Goal: Information Seeking & Learning: Learn about a topic

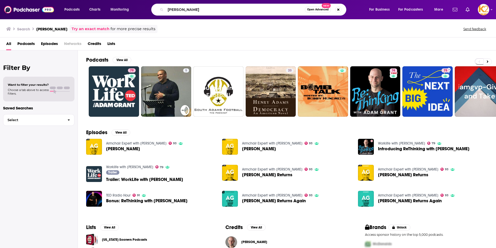
drag, startPoint x: 204, startPoint y: 11, endPoint x: 145, endPoint y: 13, distance: 59.0
click at [145, 12] on div "[PERSON_NAME] Open Advanced New" at bounding box center [254, 10] width 220 height 12
type input "the short coat podcast"
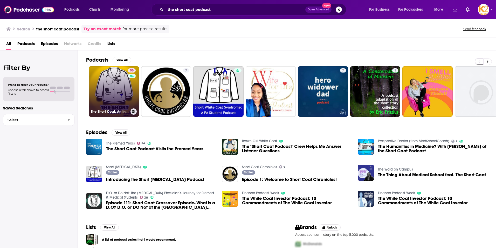
click at [117, 97] on link "55 The Short Coat: An Inside Look at Getting Into and Getting Through [GEOGRAPH…" at bounding box center [114, 91] width 50 height 50
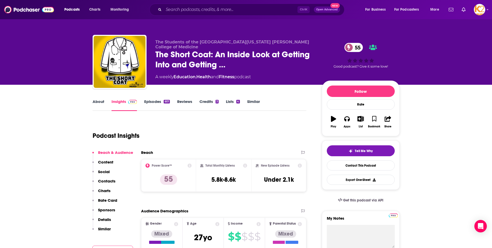
click at [102, 179] on p "Contacts" at bounding box center [106, 180] width 17 height 5
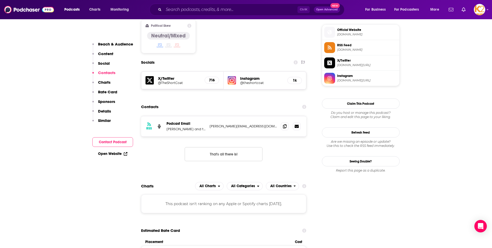
scroll to position [422, 0]
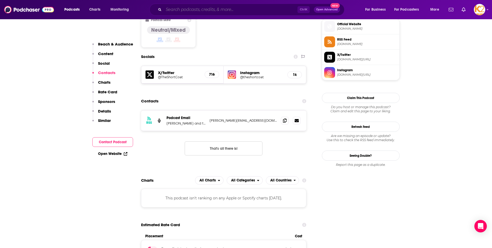
click at [180, 9] on input "Search podcasts, credits, & more..." at bounding box center [231, 9] width 134 height 8
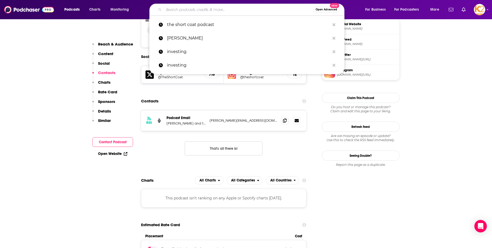
paste input "The Doctor’s Art"
type input "The Doctor’s Art"
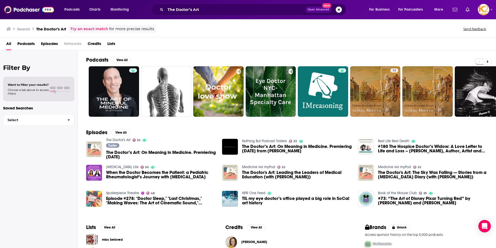
click at [121, 152] on span "The Doctor’s Art: On Meaning in Medicine. Premiering [DATE]" at bounding box center [161, 154] width 110 height 9
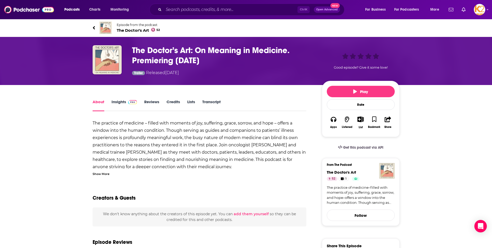
click at [127, 29] on span "The Doctor's Art 52" at bounding box center [139, 30] width 44 height 5
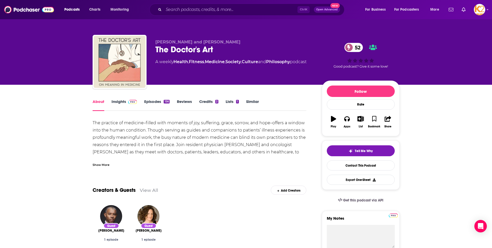
click at [122, 104] on link "Insights" at bounding box center [125, 105] width 26 height 12
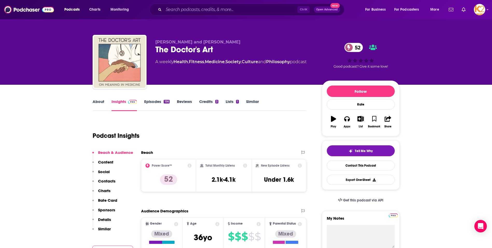
click at [101, 103] on link "About" at bounding box center [99, 105] width 12 height 12
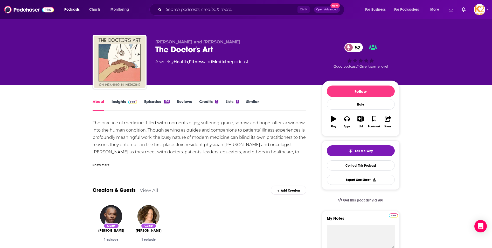
click at [116, 98] on div "About Insights Episodes 156 Reviews Credits 2 Lists 1 Similar" at bounding box center [200, 104] width 214 height 13
click at [118, 100] on link "Insights" at bounding box center [125, 105] width 26 height 12
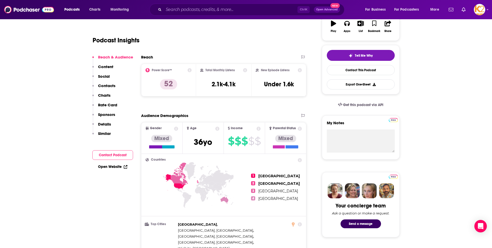
scroll to position [104, 0]
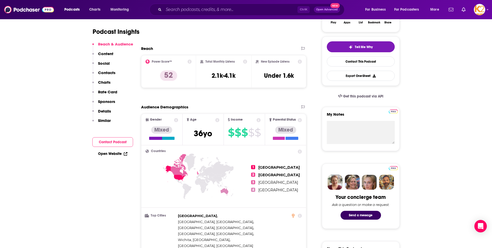
click at [101, 74] on p "Contacts" at bounding box center [106, 72] width 17 height 5
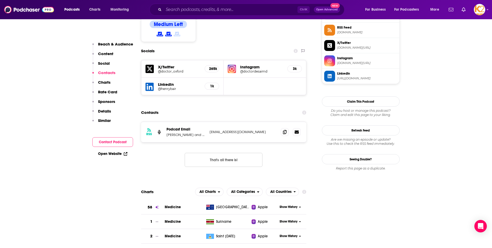
scroll to position [445, 0]
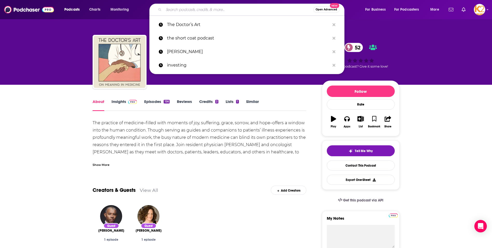
click at [175, 11] on input "Search podcasts, credits, & more..." at bounding box center [239, 9] width 150 height 8
paste input "White Coat Investor Podcast"
type input "White Coat Investor Podcast"
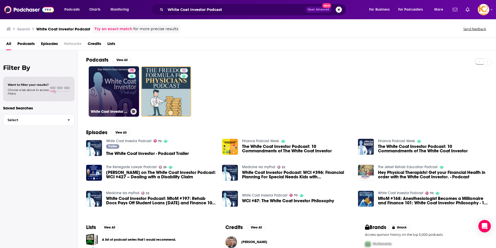
click at [116, 98] on link "70 White Coat Investor Podcast" at bounding box center [114, 91] width 50 height 50
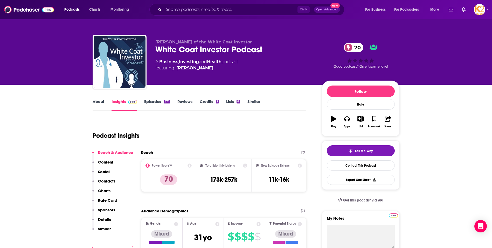
click at [108, 182] on p "Contacts" at bounding box center [106, 180] width 17 height 5
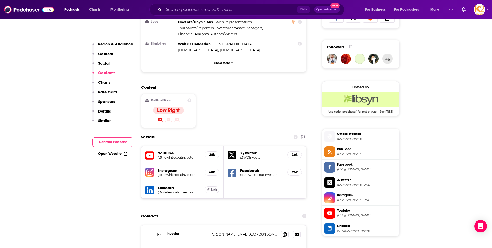
scroll to position [468, 0]
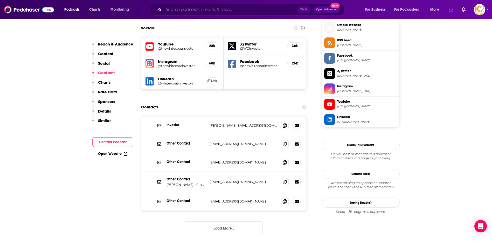
click at [180, 9] on input "Search podcasts, credits, & more..." at bounding box center [231, 9] width 134 height 8
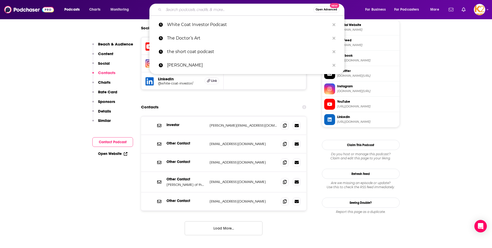
paste input "he Doctor [PERSON_NAME]"
type input "he Doctor [PERSON_NAME]"
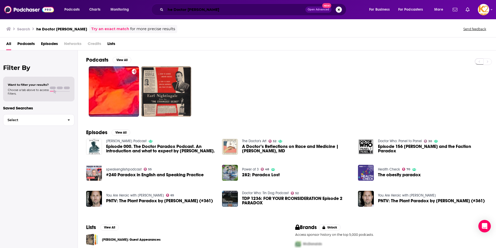
click at [194, 10] on input "he Doctor [PERSON_NAME]" at bounding box center [236, 9] width 140 height 8
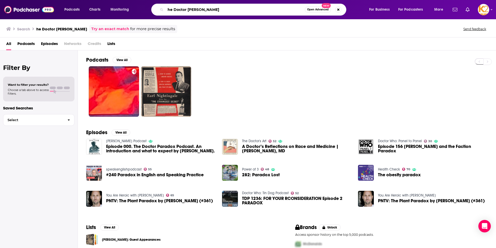
click at [194, 10] on input "he Doctor [PERSON_NAME]" at bounding box center [235, 9] width 139 height 8
paste input "Docs Outside the B"
type input "Docs Outside the Box"
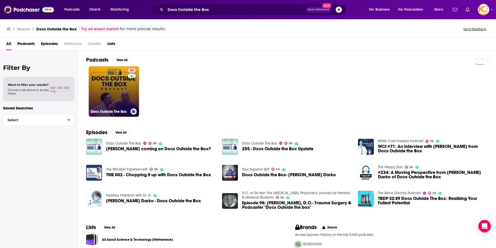
click at [121, 86] on link "58 Docs Outside The Box" at bounding box center [114, 91] width 50 height 50
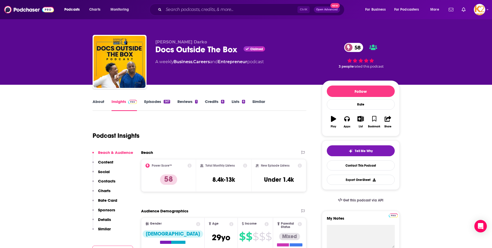
click at [113, 181] on p "Contacts" at bounding box center [106, 180] width 17 height 5
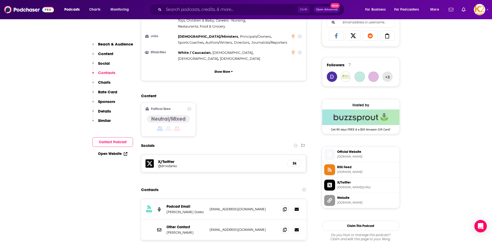
scroll to position [428, 0]
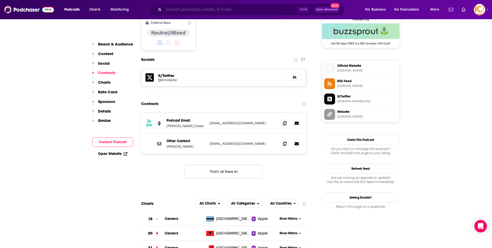
click at [184, 12] on input "Search podcasts, credits, & more..." at bounding box center [231, 9] width 134 height 8
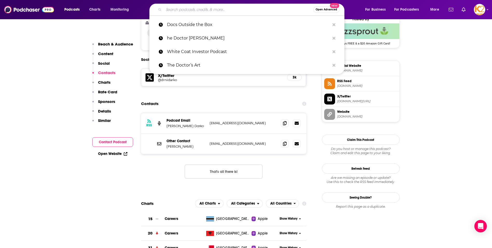
paste input "KevinMD Podcast"
type input "KevinMD Podcast"
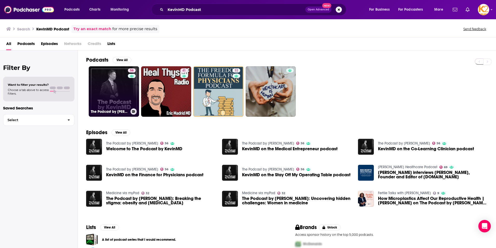
click at [123, 101] on link "56 The Podcast by [PERSON_NAME]" at bounding box center [114, 91] width 50 height 50
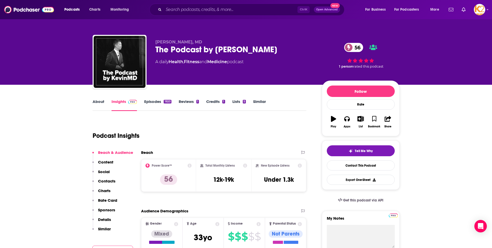
click at [156, 102] on link "Episodes 1920" at bounding box center [157, 105] width 27 height 12
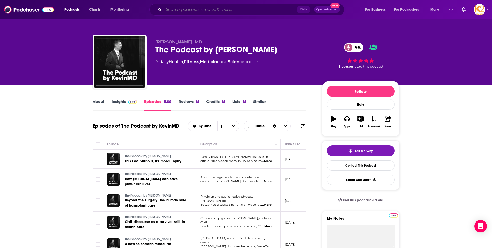
click at [183, 10] on input "Search podcasts, credits, & more..." at bounding box center [231, 9] width 134 height 8
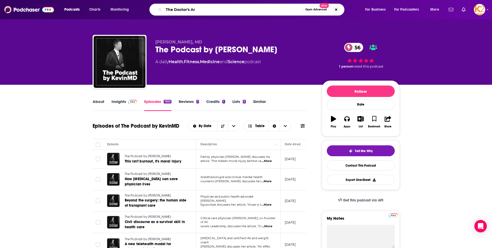
type input "The Doctor's Art"
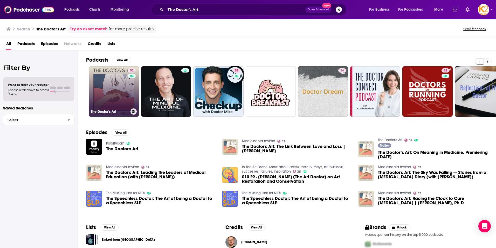
click at [114, 104] on link "52 The Doctor's Art" at bounding box center [114, 91] width 50 height 50
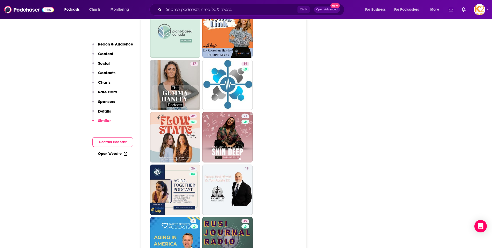
scroll to position [1194, 0]
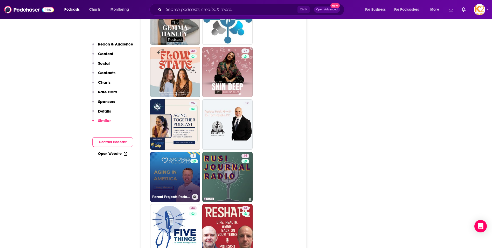
click at [179, 152] on link "3 Parent Projects Podcast" at bounding box center [175, 177] width 50 height 50
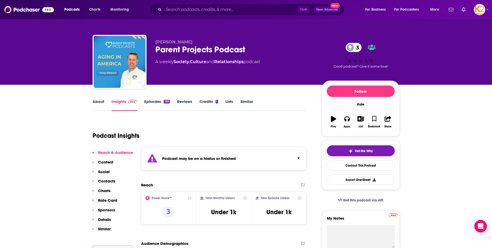
type input "[URL][DOMAIN_NAME]"
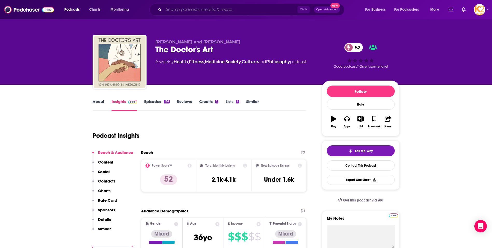
click at [167, 7] on input "Search podcasts, credits, & more..." at bounding box center [231, 9] width 134 height 8
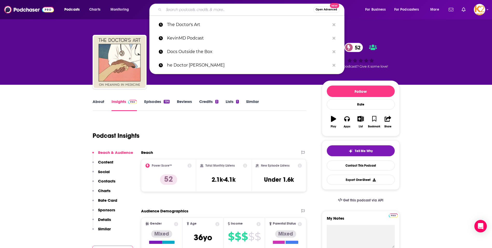
paste input "EntreMD"
type input "EntreMD"
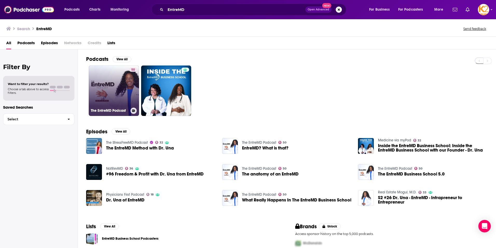
click at [112, 82] on link "50 The EntreMD Podcast" at bounding box center [114, 90] width 50 height 50
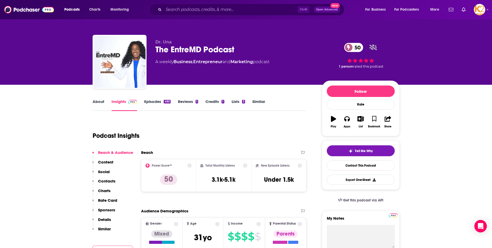
click at [109, 180] on p "Contacts" at bounding box center [106, 180] width 17 height 5
click at [98, 102] on link "About" at bounding box center [99, 105] width 12 height 12
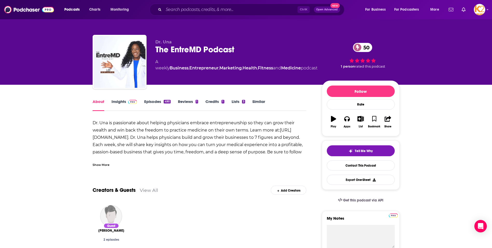
click at [124, 102] on link "Insights" at bounding box center [125, 105] width 26 height 12
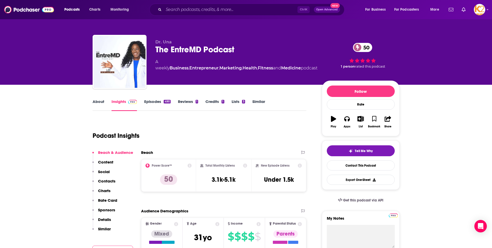
click at [112, 180] on p "Contacts" at bounding box center [106, 180] width 17 height 5
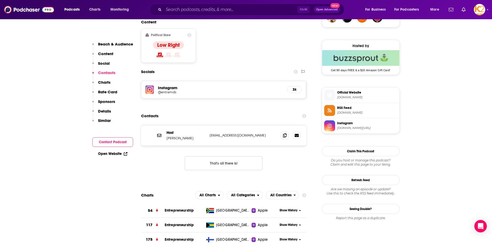
scroll to position [434, 0]
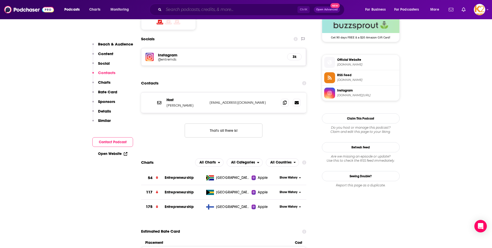
click at [178, 11] on input "Search podcasts, credits, & more..." at bounding box center [231, 9] width 134 height 8
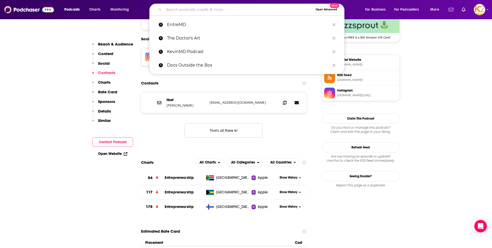
paste input "The #HCBiz Show!"
type input "The #HCBiz Show!"
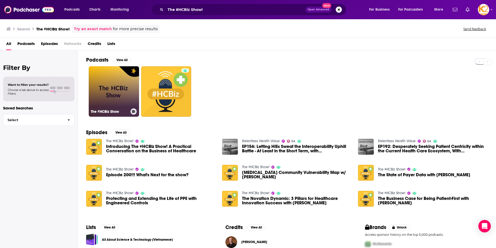
click at [113, 96] on link "The #HCBiz Show" at bounding box center [114, 91] width 50 height 50
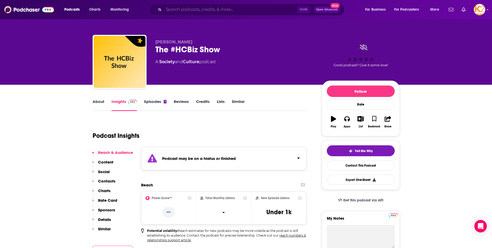
click at [173, 8] on input "Search podcasts, credits, & more..." at bounding box center [231, 9] width 134 height 8
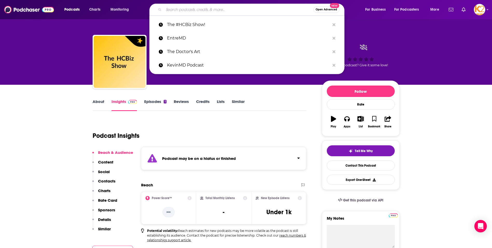
paste input "Physician’s Weekly Podcast"
type input "Physician’s Weekly Podcast"
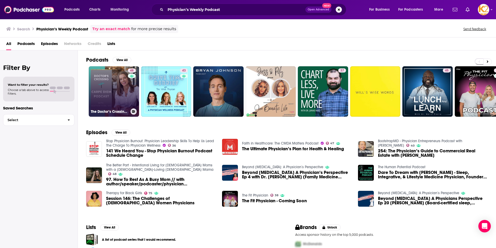
click at [122, 112] on h3 "The Doctor’s Crossing Carpe Diem Podcast" at bounding box center [110, 111] width 38 height 4
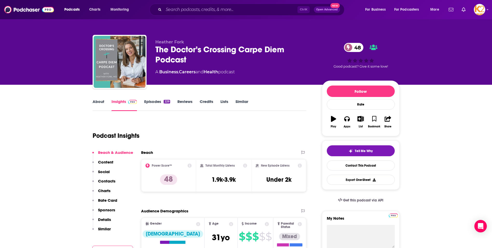
click at [103, 100] on link "About" at bounding box center [99, 105] width 12 height 12
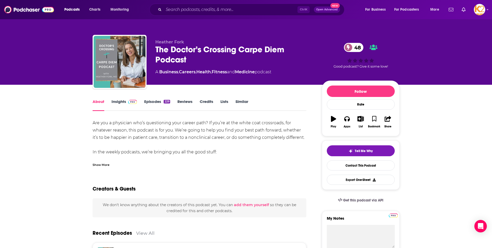
click at [116, 101] on link "Insights" at bounding box center [125, 105] width 26 height 12
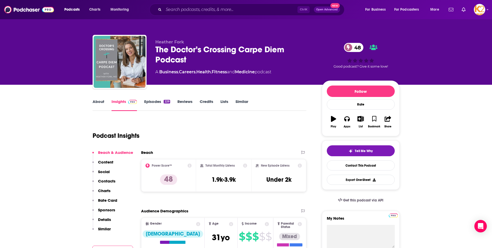
click at [106, 180] on p "Contacts" at bounding box center [106, 180] width 17 height 5
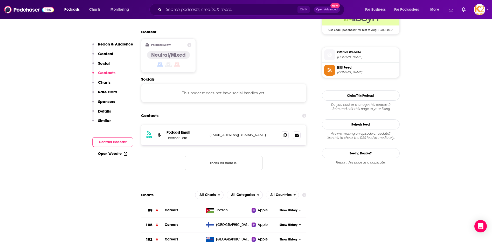
scroll to position [411, 0]
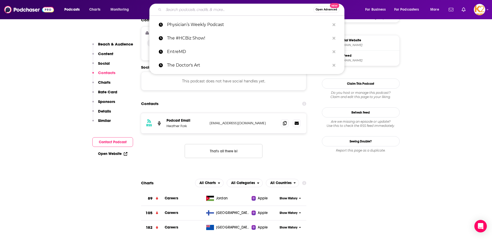
click at [186, 12] on input "Search podcasts, credits, & more..." at bounding box center [239, 9] width 150 height 8
paste input "Physician’s Weekly Podcast"
type input "Physician’s Weekly Podcast"
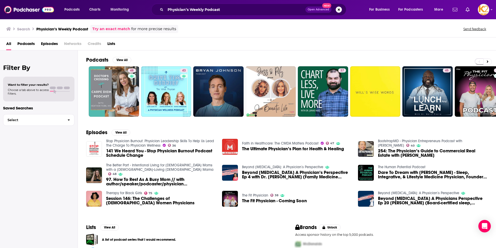
click at [99, 148] on img "141 We Heard You - Stop Physician Burnout Podcast Schedule Change" at bounding box center [94, 149] width 16 height 16
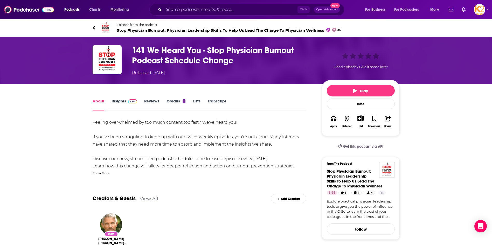
click at [125, 102] on link "Insights" at bounding box center [125, 104] width 26 height 12
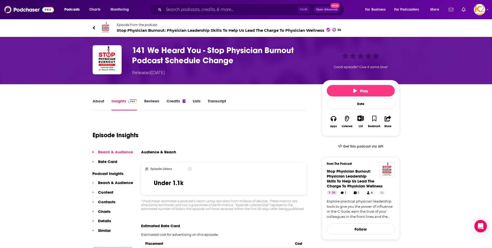
click at [102, 103] on link "About" at bounding box center [99, 104] width 12 height 12
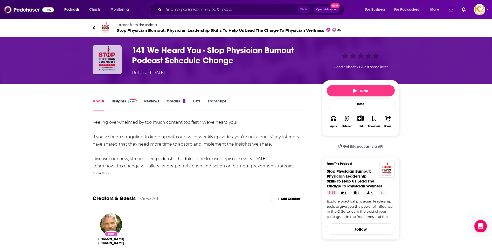
click at [94, 57] on img "141 We Heard You - Stop Physician Burnout Podcast Schedule Change" at bounding box center [107, 59] width 29 height 29
click at [116, 53] on img "141 We Heard You - Stop Physician Burnout Podcast Schedule Change" at bounding box center [107, 59] width 29 height 29
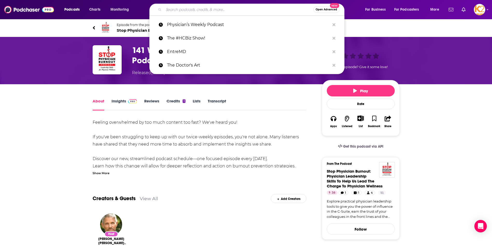
click at [177, 10] on input "Search podcasts, credits, & more..." at bounding box center [239, 9] width 150 height 8
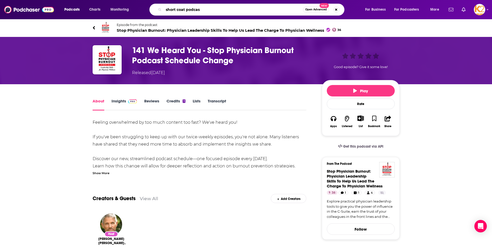
type input "short coat podcast"
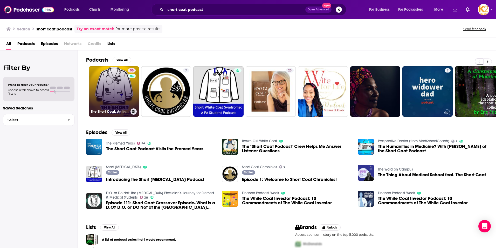
click at [126, 94] on link "55 The Short Coat: An Inside Look at Getting Into and Getting Through [GEOGRAPH…" at bounding box center [114, 91] width 50 height 50
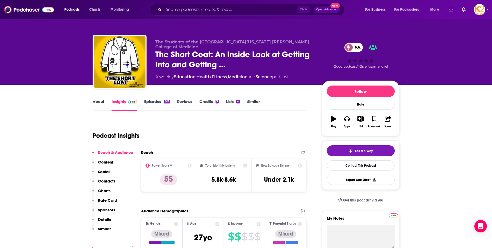
click at [108, 179] on p "Contacts" at bounding box center [106, 180] width 17 height 5
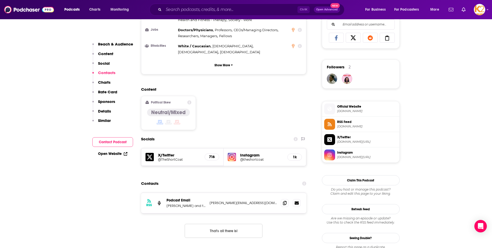
scroll to position [422, 0]
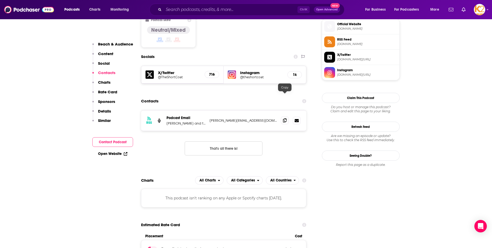
click at [286, 118] on icon at bounding box center [285, 120] width 4 height 4
click at [174, 12] on input "Search podcasts, credits, & more..." at bounding box center [231, 9] width 134 height 8
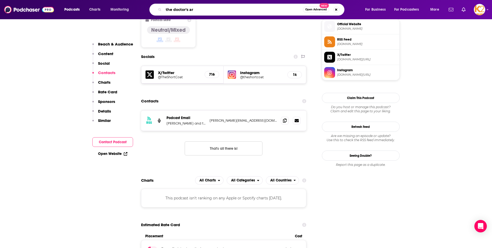
type input "the doctor's art"
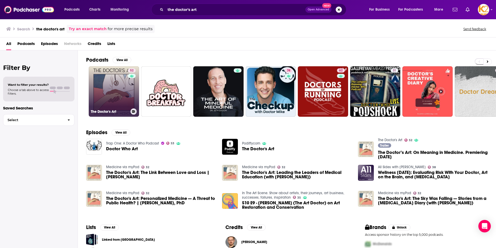
click at [109, 85] on link "52 The Doctor's Art" at bounding box center [114, 91] width 50 height 50
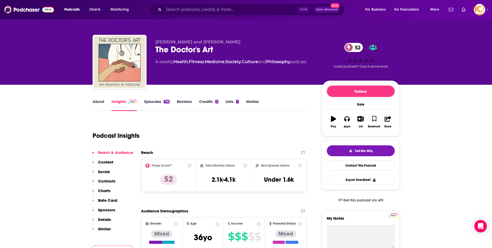
click at [102, 102] on link "About" at bounding box center [99, 105] width 12 height 12
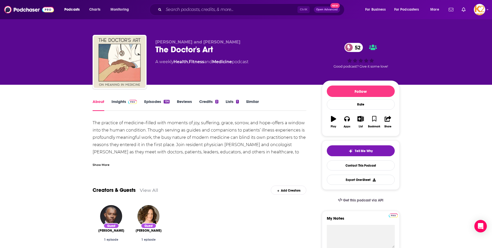
click at [126, 102] on span at bounding box center [131, 101] width 11 height 5
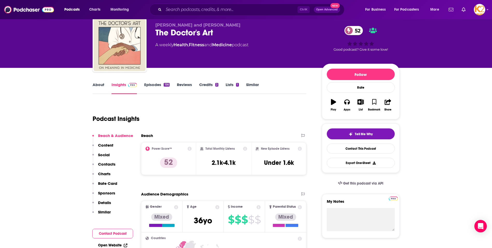
scroll to position [26, 0]
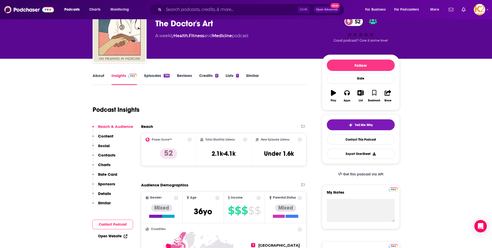
click at [106, 135] on p "Content" at bounding box center [105, 135] width 15 height 5
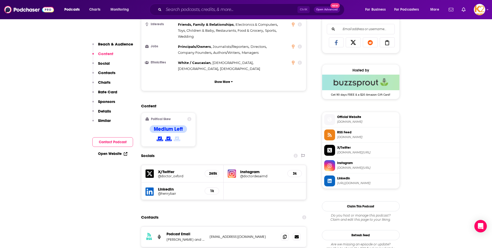
scroll to position [336, 0]
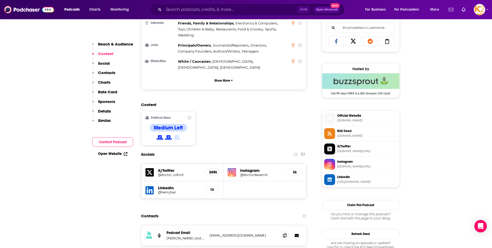
click at [104, 46] on p "Reach & Audience" at bounding box center [115, 44] width 35 height 5
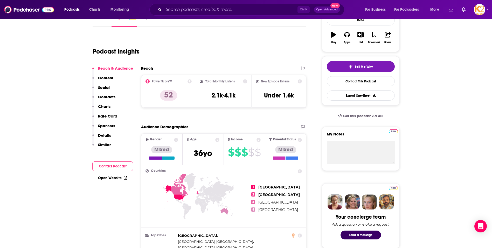
scroll to position [78, 0]
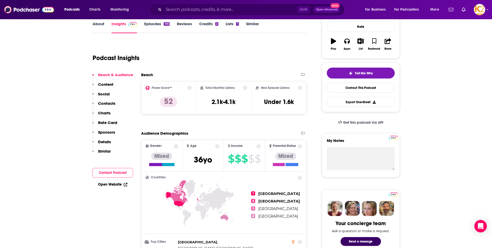
click at [101, 24] on link "About" at bounding box center [99, 27] width 12 height 12
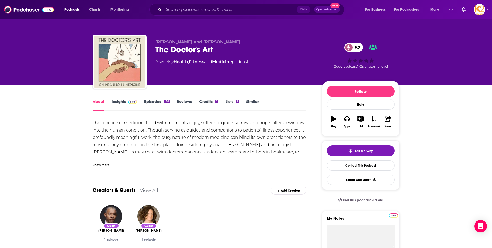
click at [102, 165] on div "Show More" at bounding box center [101, 164] width 17 height 5
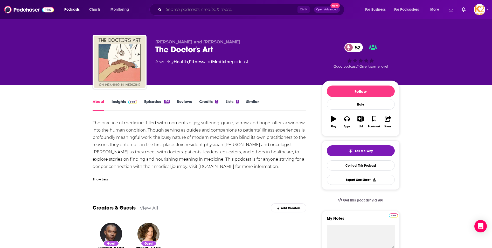
click at [169, 11] on input "Search podcasts, credits, & more..." at bounding box center [231, 9] width 134 height 8
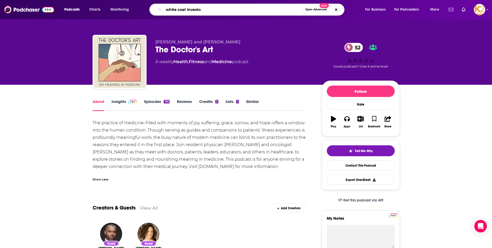
type input "white coat investor"
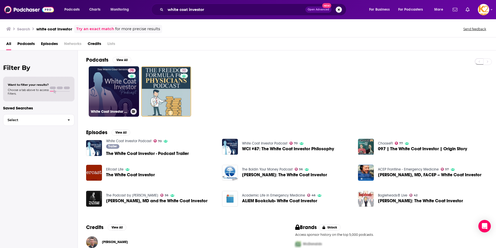
click at [120, 88] on link "70 White Coat Investor Podcast" at bounding box center [114, 91] width 50 height 50
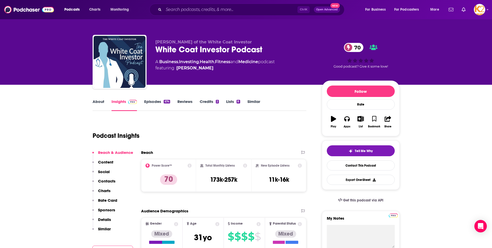
click at [98, 101] on link "About" at bounding box center [99, 105] width 12 height 12
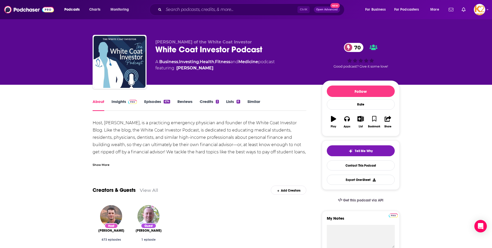
click at [118, 99] on link "Insights" at bounding box center [125, 105] width 26 height 12
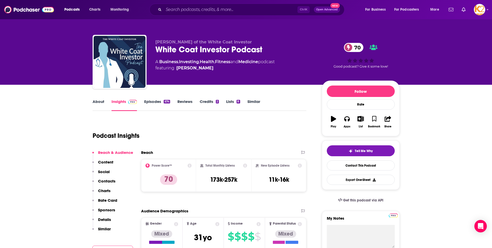
click at [102, 183] on p "Contacts" at bounding box center [106, 180] width 17 height 5
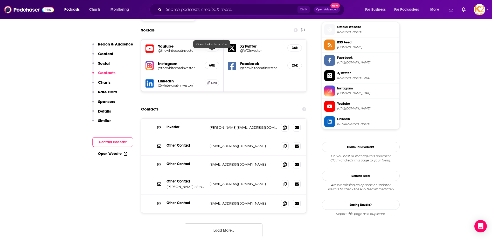
scroll to position [468, 0]
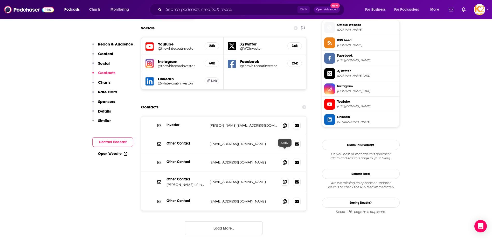
click at [282, 178] on span at bounding box center [285, 182] width 8 height 8
click at [283, 178] on span at bounding box center [285, 182] width 8 height 8
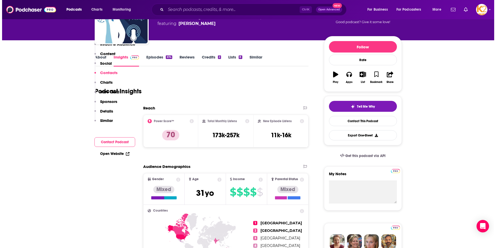
scroll to position [0, 0]
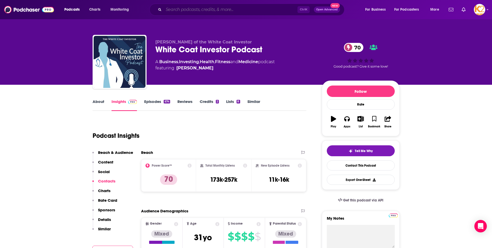
click at [197, 9] on input "Search podcasts, credits, & more..." at bounding box center [231, 9] width 134 height 8
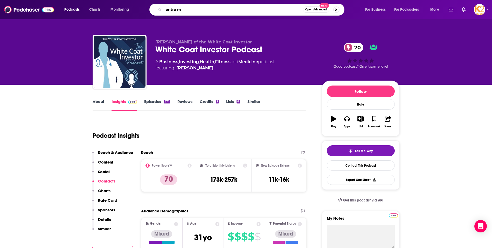
type input "entre md"
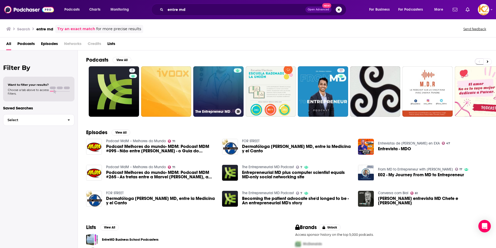
click at [219, 108] on link "The Entrepreneur MD" at bounding box center [218, 91] width 50 height 50
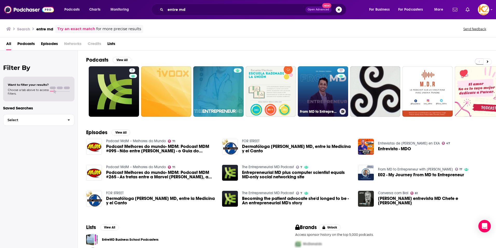
click at [334, 96] on link "17 From MD to Entrepreneur with [PERSON_NAME]" at bounding box center [323, 91] width 50 height 50
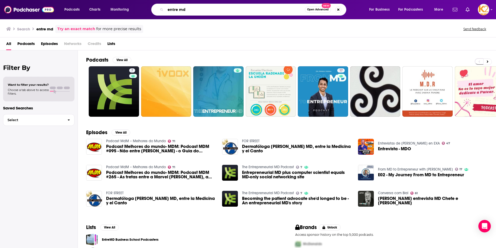
drag, startPoint x: 190, startPoint y: 10, endPoint x: 133, endPoint y: 17, distance: 57.5
click at [138, 11] on div "Podcasts Charts Monitoring entre md Open Advanced New For Business For Podcaste…" at bounding box center [255, 10] width 388 height 12
type input "the doctor's crossing"
